Goal: Check status

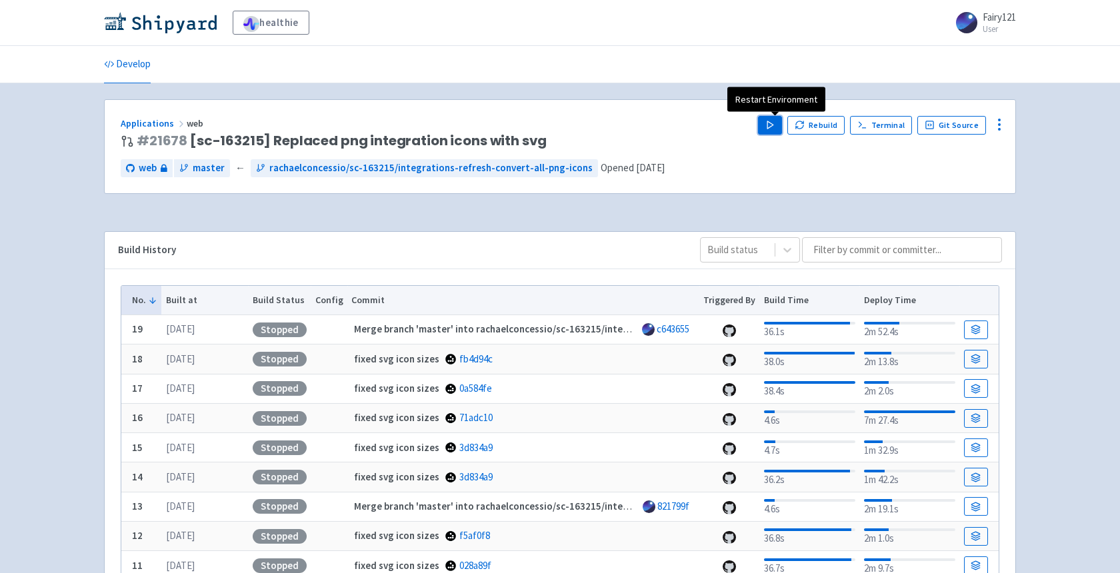
click at [780, 125] on button "Play" at bounding box center [770, 125] width 24 height 19
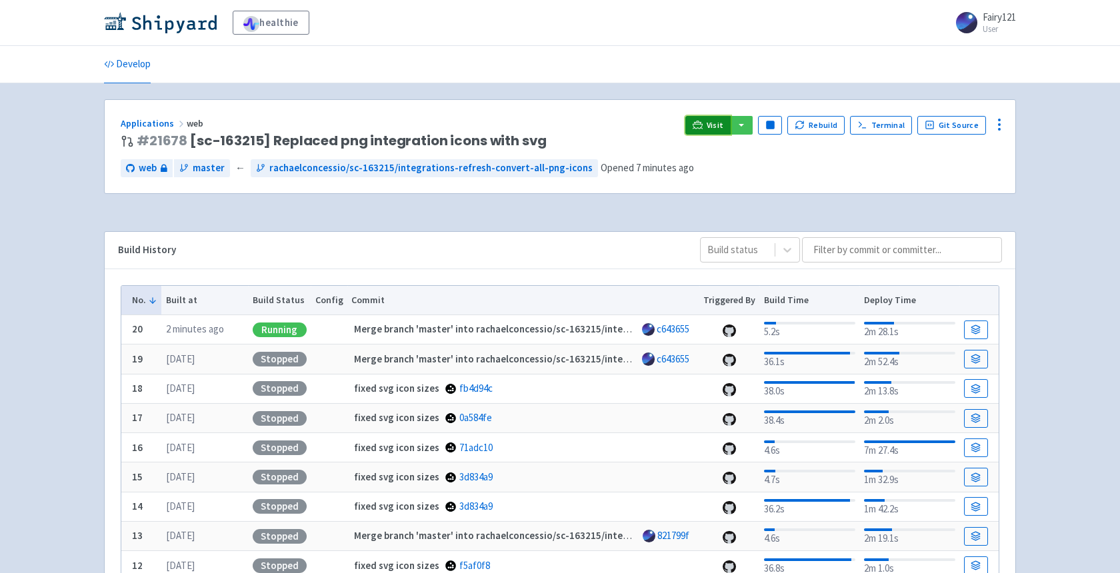
click at [714, 126] on span "Visit" at bounding box center [714, 125] width 17 height 11
